Goal: Register for event/course

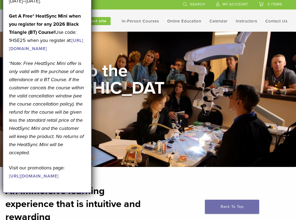
scroll to position [1, 0]
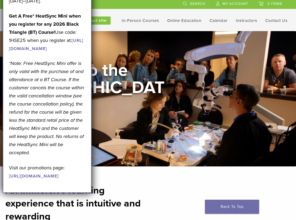
click at [67, 51] on link "https://www.bioclearmatrix.com/events/6-in-person-black-triangle-certification-…" at bounding box center [46, 45] width 74 height 14
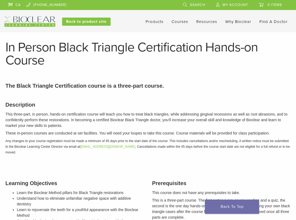
click at [175, 22] on link "Courses" at bounding box center [180, 21] width 17 height 5
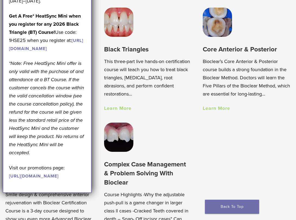
scroll to position [367, 0]
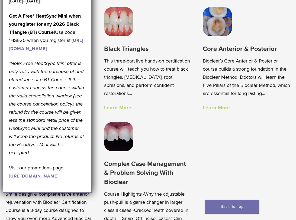
click at [221, 111] on link "Learn More" at bounding box center [216, 108] width 27 height 6
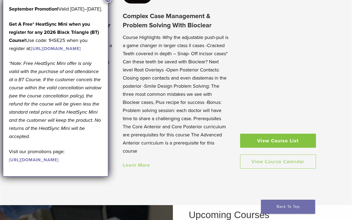
scroll to position [509, 0]
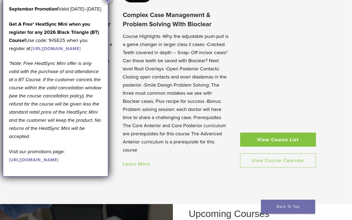
click at [149, 163] on link "Learn More" at bounding box center [136, 164] width 27 height 6
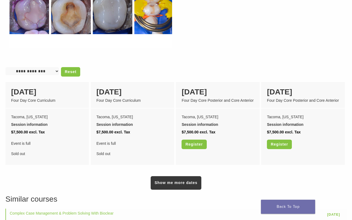
scroll to position [407, 0]
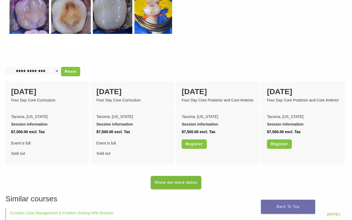
click at [169, 184] on link "Show me more dates" at bounding box center [176, 183] width 50 height 14
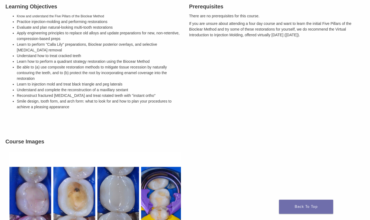
scroll to position [179, 0]
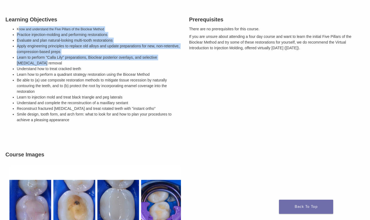
drag, startPoint x: 20, startPoint y: 28, endPoint x: 51, endPoint y: 64, distance: 47.0
click at [51, 64] on ul "Know and understand the Five Pillars of the Bioclear Method Practice injection-…" at bounding box center [99, 74] width 164 height 97
click at [56, 73] on li "Learn how to perform a quadrant strategy restoration using the Biocear Method" at bounding box center [99, 75] width 164 height 6
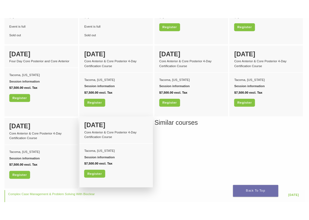
scroll to position [541, 0]
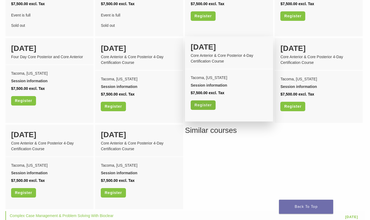
click at [208, 107] on link "Register" at bounding box center [203, 105] width 25 height 9
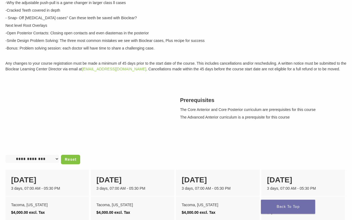
scroll to position [171, 0]
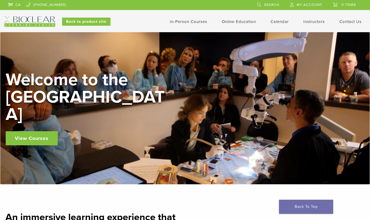
click at [204, 22] on link "In-Person Courses" at bounding box center [188, 21] width 37 height 5
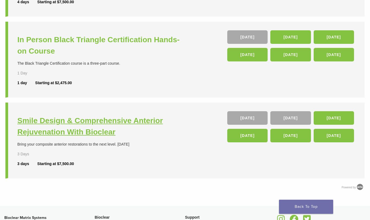
scroll to position [205, 0]
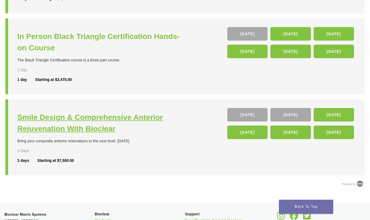
click at [115, 117] on h3 "Smile Design & Comprehensive Anterior Rejuvenation With Bioclear" at bounding box center [101, 123] width 169 height 23
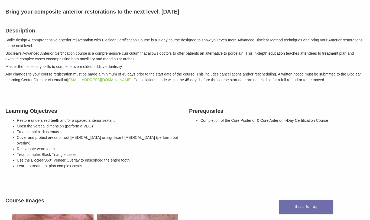
scroll to position [135, 0]
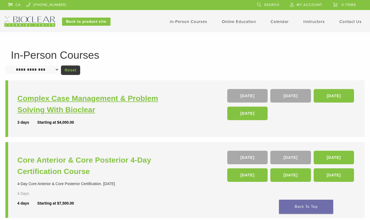
click at [89, 100] on h3 "Complex Case Management & Problem Solving With Bioclear" at bounding box center [101, 104] width 169 height 23
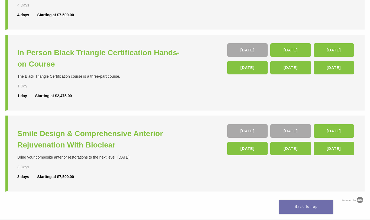
scroll to position [210, 0]
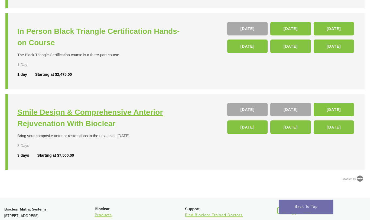
click at [91, 113] on h3 "Smile Design & Comprehensive Anterior Rejuvenation With Bioclear" at bounding box center [101, 118] width 169 height 23
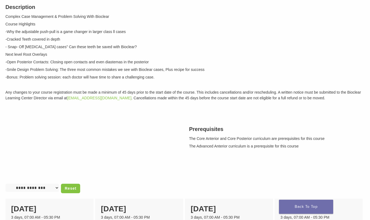
scroll to position [73, 0]
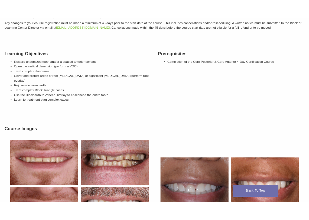
scroll to position [141, 0]
